Goal: Task Accomplishment & Management: Manage account settings

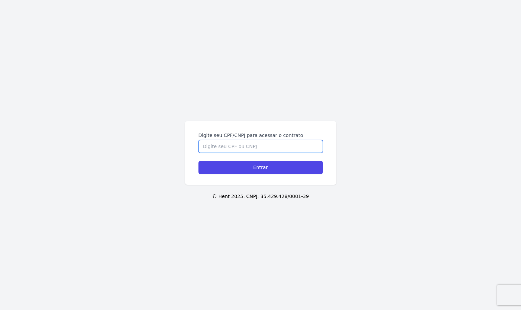
click at [229, 146] on input "Digite seu CPF/CNPJ para acessar o contrato" at bounding box center [260, 146] width 124 height 13
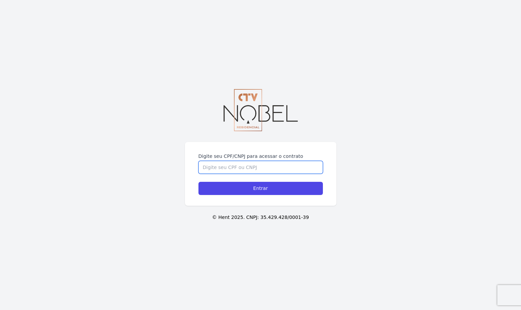
click at [229, 165] on input "Digite seu CPF/CNPJ para acessar o contrato" at bounding box center [260, 167] width 124 height 13
drag, startPoint x: 214, startPoint y: 171, endPoint x: 153, endPoint y: 167, distance: 60.9
click at [153, 167] on div "Digite seu CPF/CNPJ para acessar o contrato 40 Entrar © Hent 2025. CNPJ: 35.429…" at bounding box center [260, 155] width 521 height 310
paste input "10.587.192/0001-38"
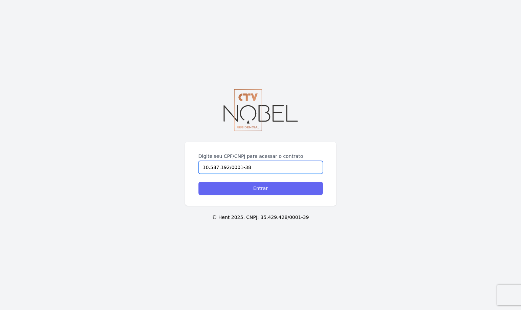
type input "10.587.192/0001-38"
click at [221, 192] on input "Entrar" at bounding box center [260, 188] width 124 height 13
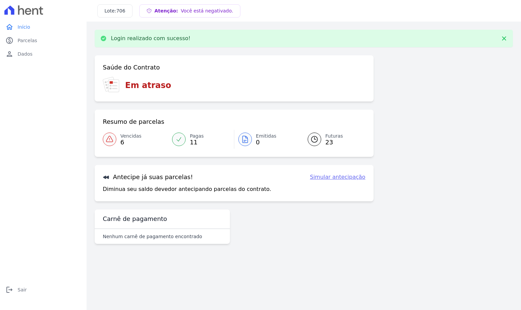
click at [123, 138] on span "Vencidas" at bounding box center [130, 136] width 21 height 7
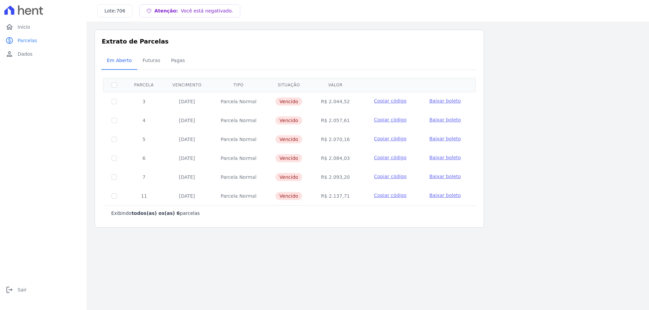
click at [438, 101] on span "Baixar boleto" at bounding box center [444, 100] width 31 height 5
click at [20, 56] on span "Dados" at bounding box center [25, 54] width 15 height 7
